Goal: Transaction & Acquisition: Purchase product/service

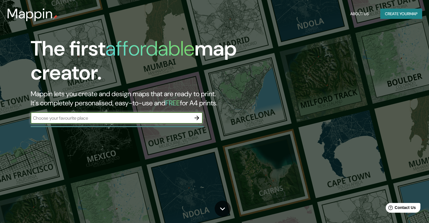
click at [402, 16] on button "Create your map" at bounding box center [401, 14] width 42 height 11
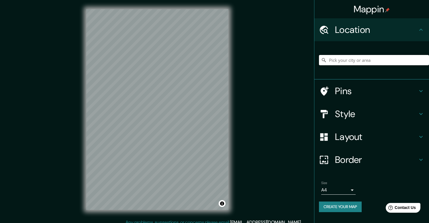
click at [365, 60] on input "Pick your city or area" at bounding box center [374, 60] width 110 height 10
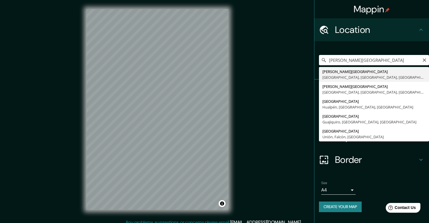
type input "Mina Cerro Verde, Tiabaya, Departamento de Arequipa, Perú"
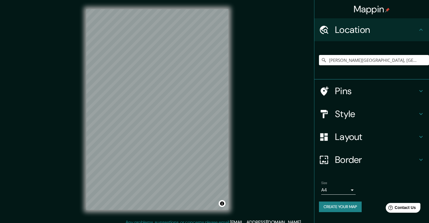
click at [421, 114] on icon at bounding box center [420, 114] width 3 height 2
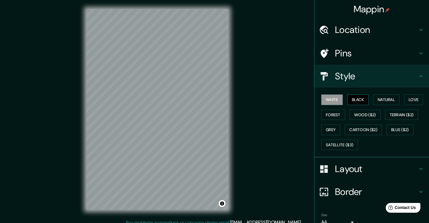
click at [356, 98] on button "Black" at bounding box center [357, 99] width 21 height 11
click at [387, 99] on button "Natural" at bounding box center [386, 99] width 26 height 11
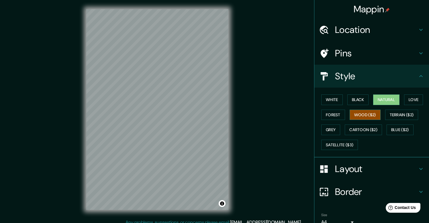
click at [369, 114] on button "Wood ($2)" at bounding box center [364, 115] width 31 height 11
click at [329, 127] on button "Grey" at bounding box center [330, 130] width 19 height 11
click at [383, 99] on button "Natural" at bounding box center [386, 99] width 26 height 11
click at [411, 100] on button "Love" at bounding box center [413, 99] width 19 height 11
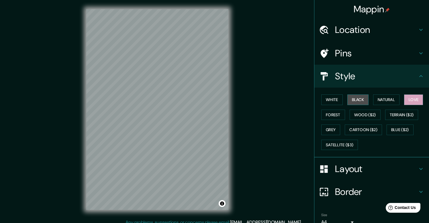
click at [363, 100] on button "Black" at bounding box center [357, 99] width 21 height 11
click at [340, 100] on div "White Black Natural Love Forest Wood ($2) Terrain ($2) Grey Cartoon ($2) Blue (…" at bounding box center [374, 122] width 110 height 60
click at [329, 102] on button "White" at bounding box center [331, 99] width 21 height 11
click at [417, 27] on icon at bounding box center [420, 29] width 7 height 7
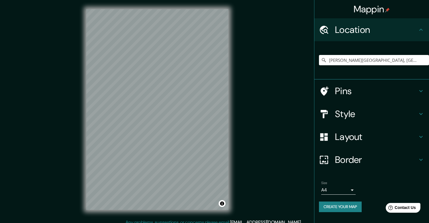
click at [417, 29] on icon at bounding box center [420, 29] width 7 height 7
click at [417, 88] on icon at bounding box center [420, 91] width 7 height 7
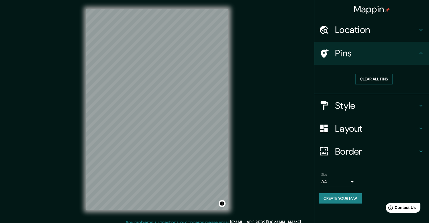
click at [422, 103] on icon at bounding box center [420, 105] width 7 height 7
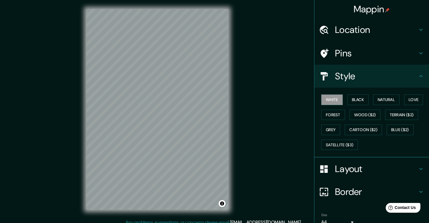
click at [415, 169] on h4 "Layout" at bounding box center [376, 168] width 82 height 11
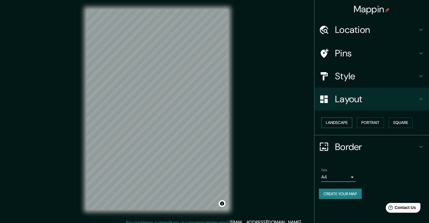
click at [337, 123] on button "Landscape" at bounding box center [336, 122] width 31 height 11
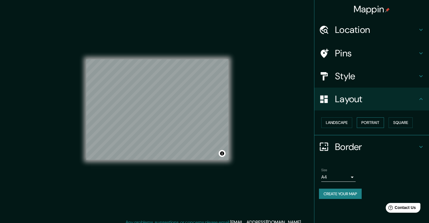
click at [375, 123] on button "Portrait" at bounding box center [369, 122] width 27 height 11
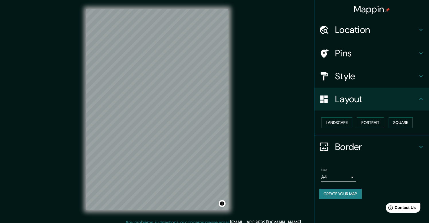
click at [419, 143] on icon at bounding box center [420, 146] width 7 height 7
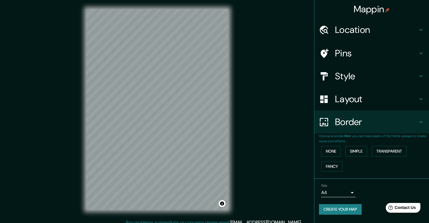
scroll to position [5, 0]
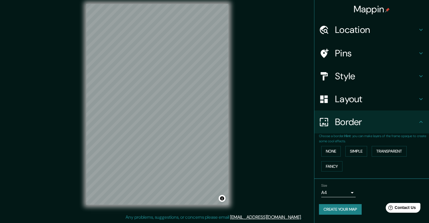
click at [350, 192] on body "Mappin Location Mina Cerro Verde, Tiabaya, Departamento de Arequipa, Perú Pins …" at bounding box center [214, 106] width 429 height 223
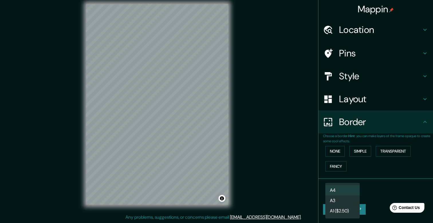
click at [383, 186] on div at bounding box center [216, 111] width 433 height 223
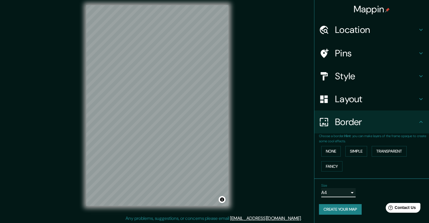
scroll to position [0, 0]
